Goal: Task Accomplishment & Management: Use online tool/utility

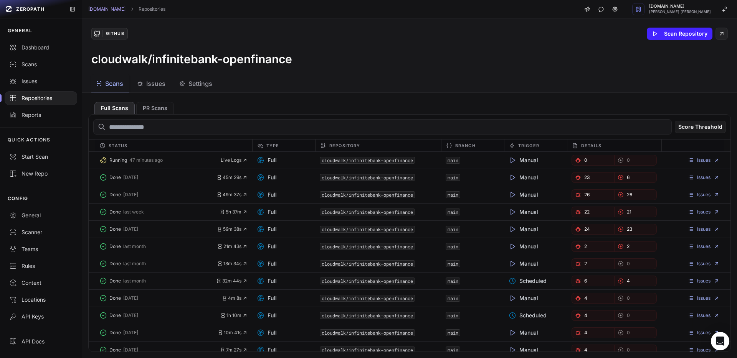
click at [145, 86] on div "Issues" at bounding box center [151, 83] width 28 height 9
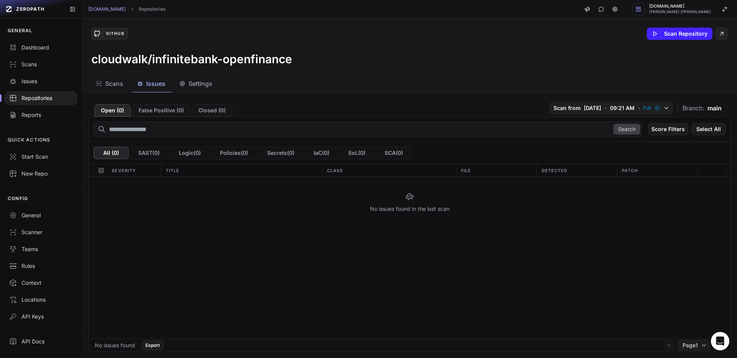
click at [156, 84] on span "Issues" at bounding box center [155, 83] width 19 height 9
click at [159, 111] on button "False Positive ( 0 )" at bounding box center [161, 110] width 58 height 12
